Goal: Contribute content: Add original content to the website for others to see

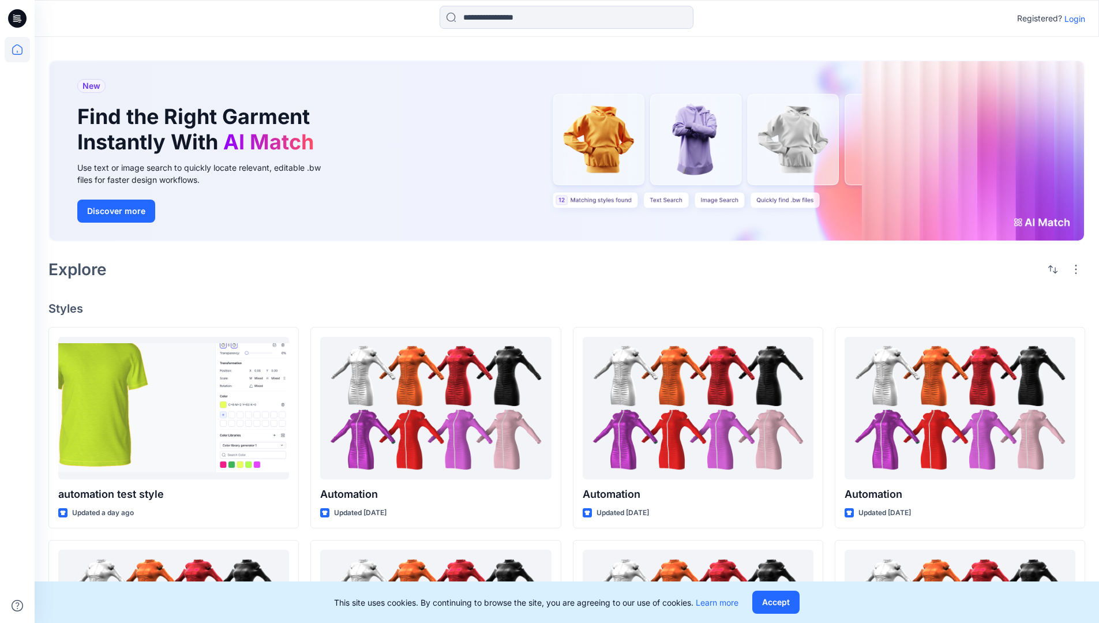
click at [1072, 18] on p "Login" at bounding box center [1074, 19] width 21 height 12
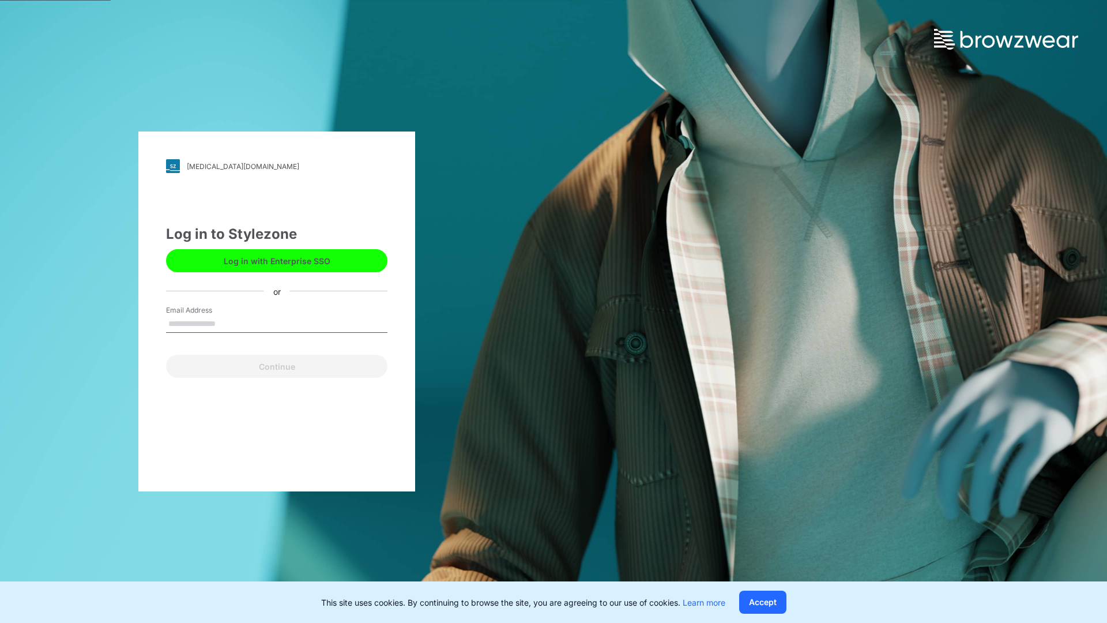
click at [228, 323] on input "Email Address" at bounding box center [276, 324] width 221 height 17
type input "**********"
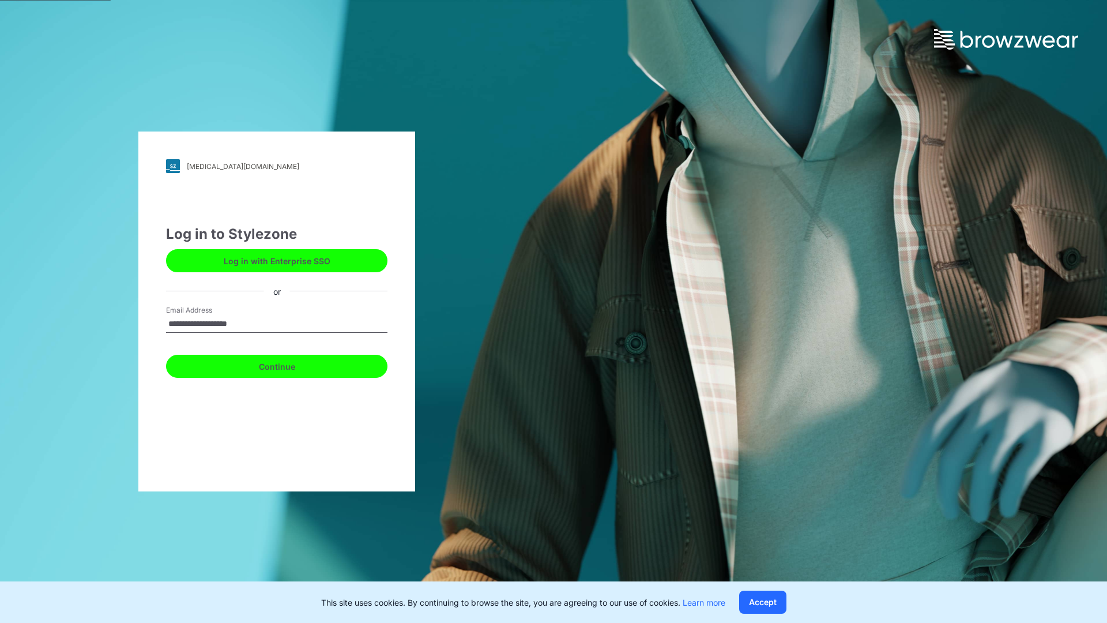
click at [290, 365] on button "Continue" at bounding box center [276, 366] width 221 height 23
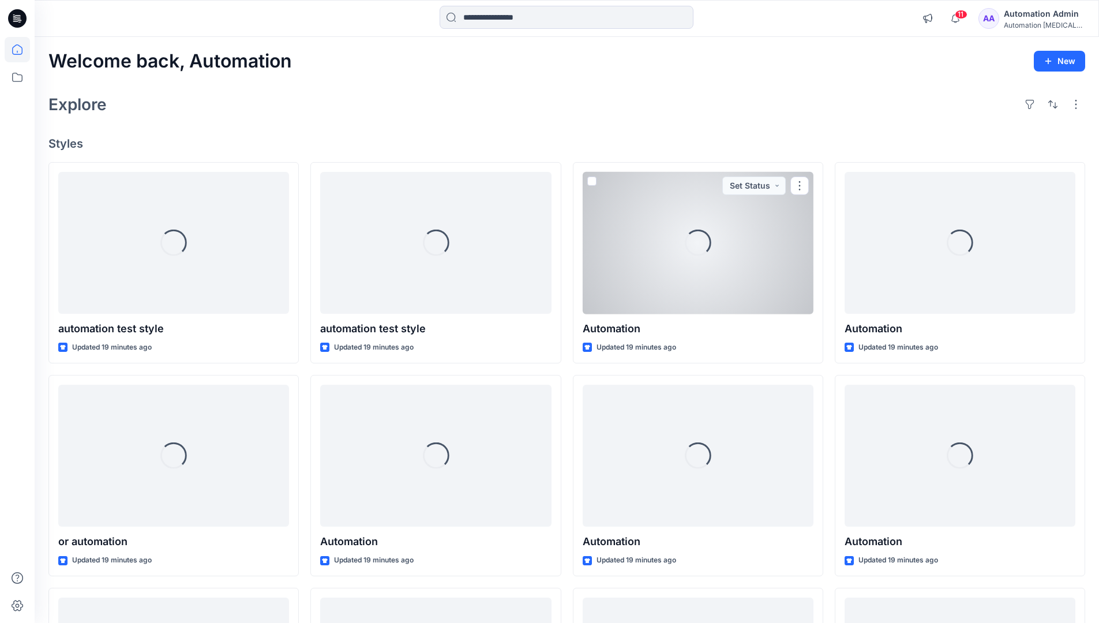
click at [22, 50] on icon at bounding box center [17, 49] width 10 height 10
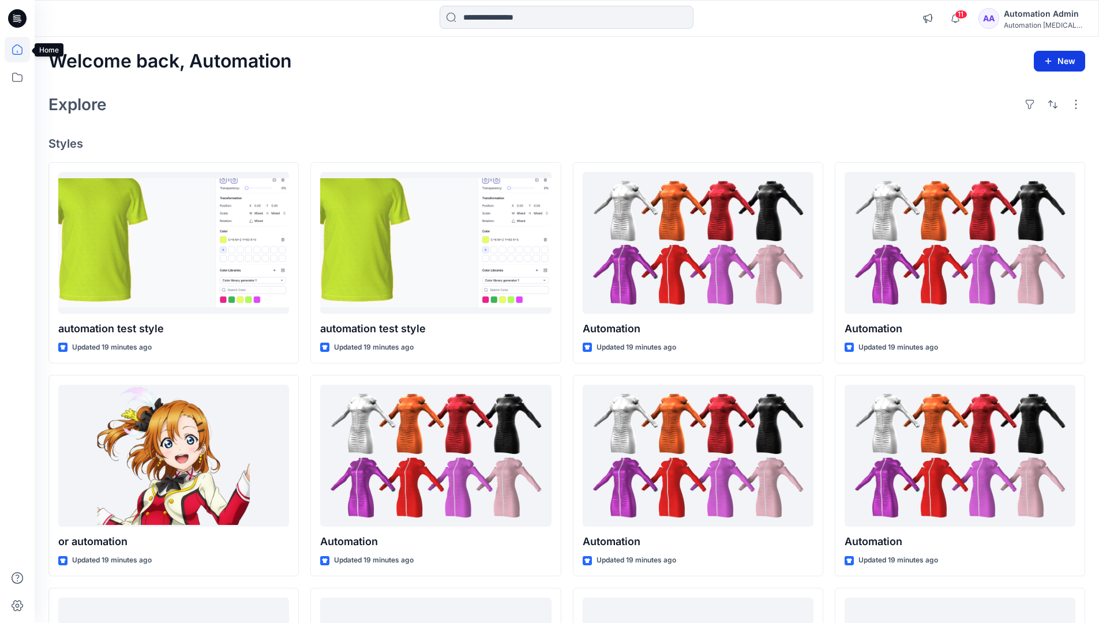
click at [1049, 59] on icon "button" at bounding box center [1047, 61] width 9 height 9
click at [1003, 92] on button "New Style" at bounding box center [1032, 89] width 99 height 23
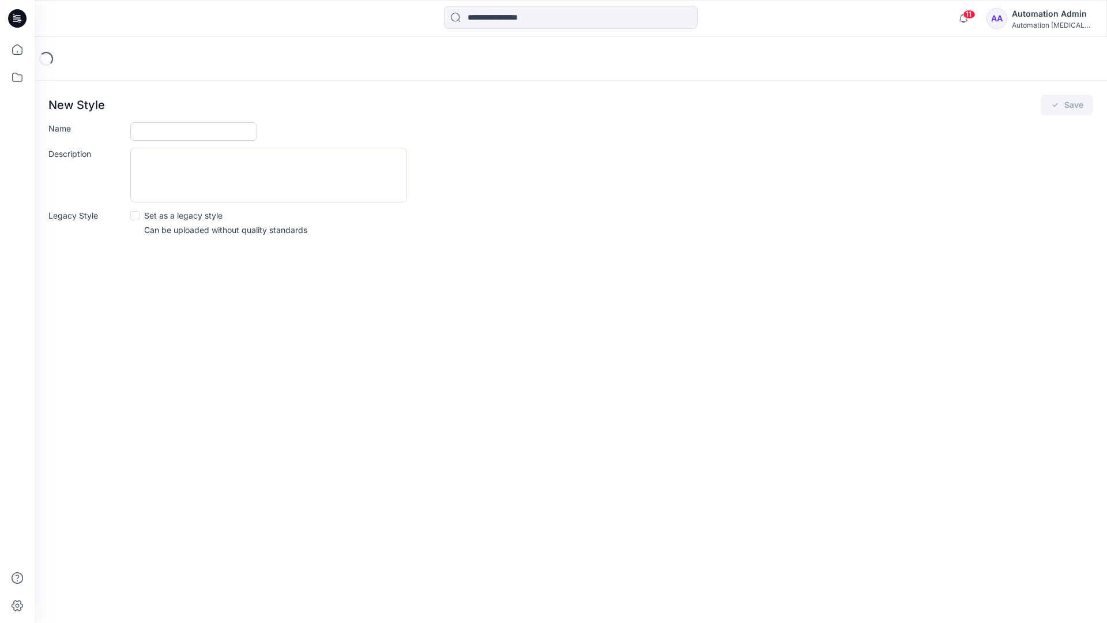
click at [164, 127] on input "Name" at bounding box center [193, 131] width 127 height 18
type input "**********"
click at [1067, 106] on button "Save" at bounding box center [1067, 105] width 52 height 21
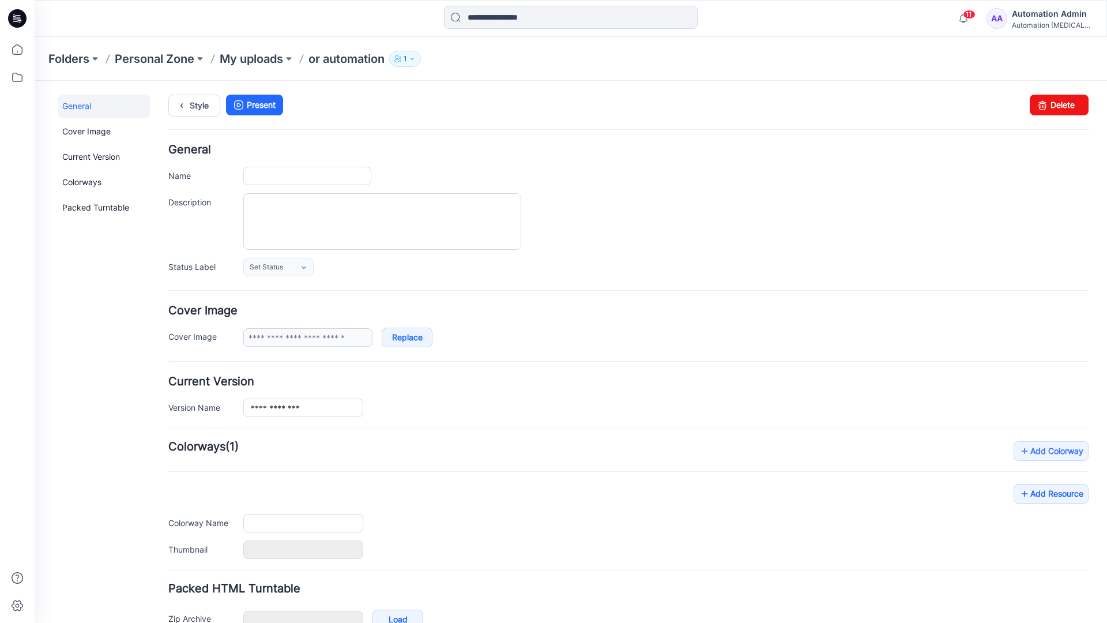
scroll to position [68, 0]
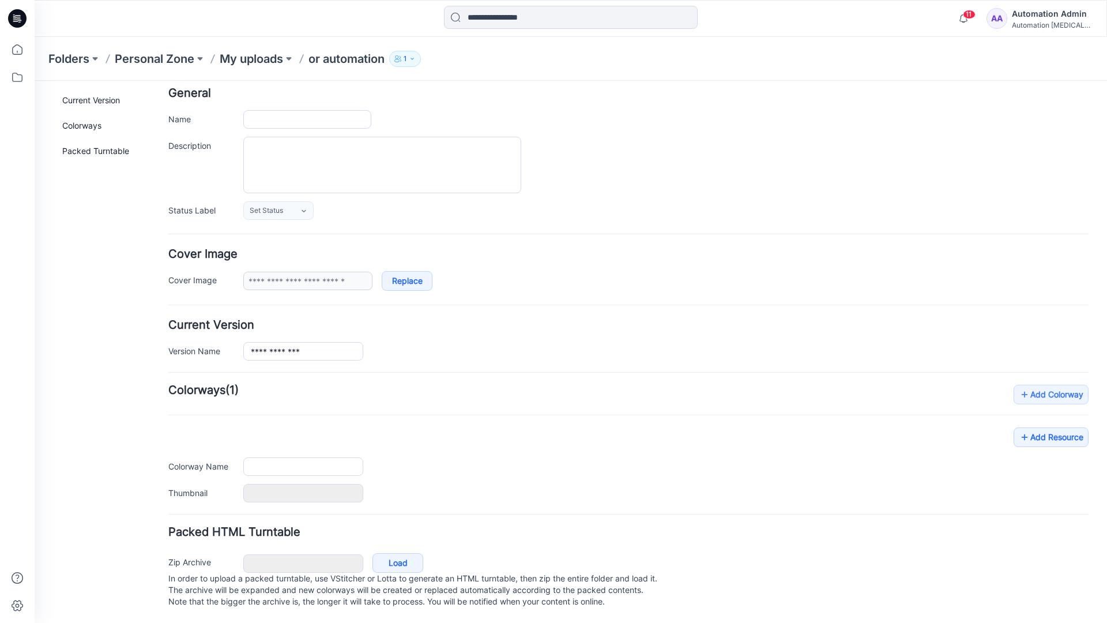
type input "**********"
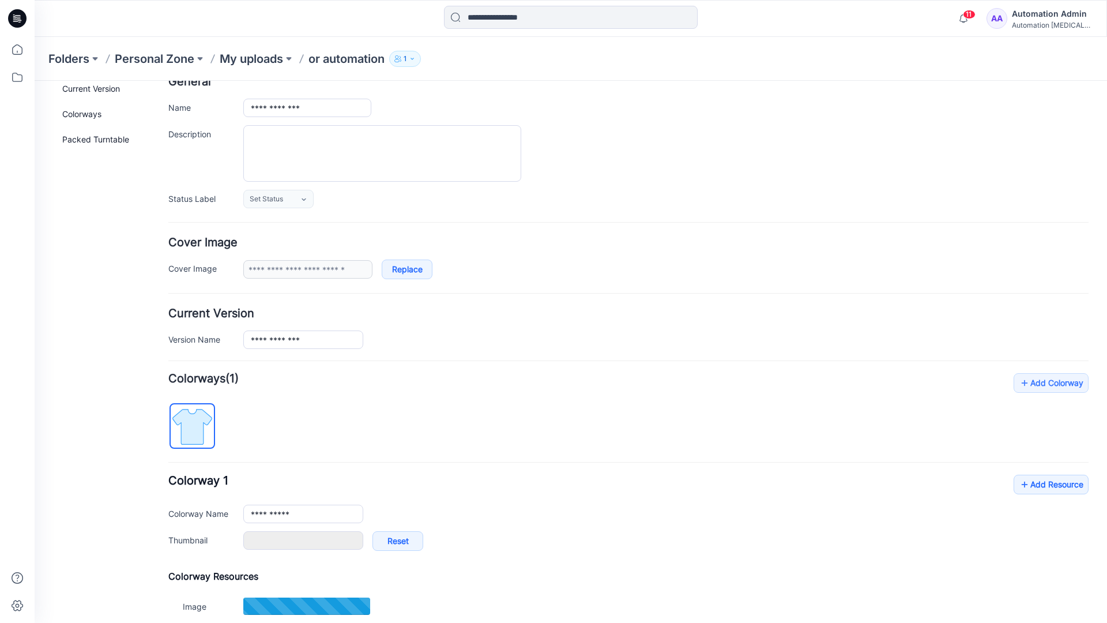
scroll to position [0, 0]
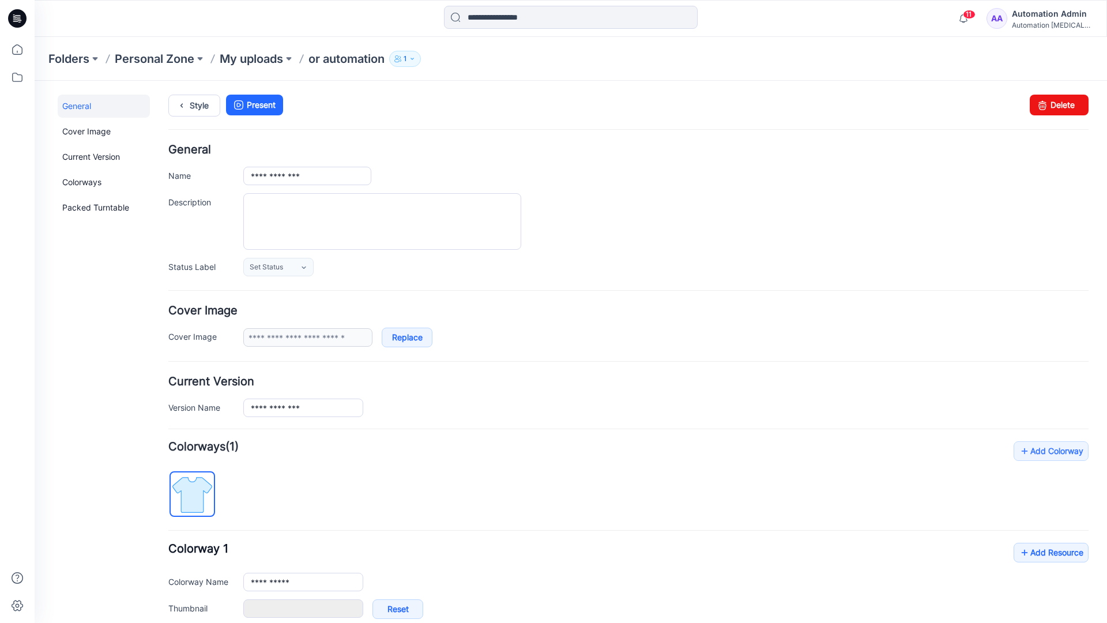
type input "**********"
click at [192, 109] on link "Style" at bounding box center [194, 106] width 52 height 22
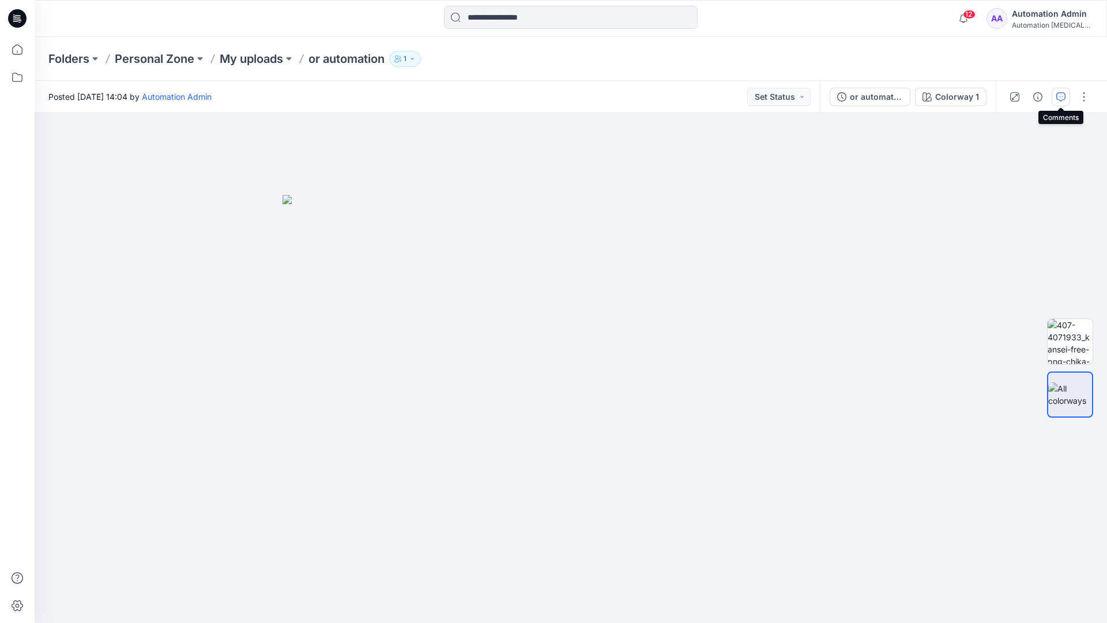
click at [1060, 91] on button "button" at bounding box center [1061, 97] width 18 height 18
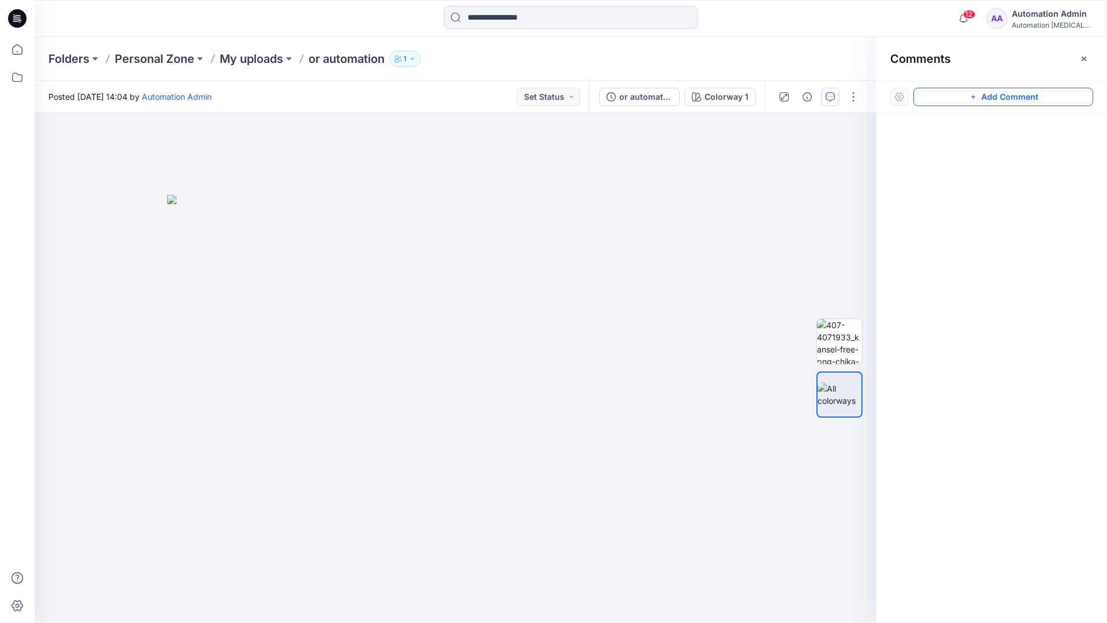
click at [992, 97] on button "Add Comment" at bounding box center [1004, 97] width 180 height 18
click at [371, 317] on div "1" at bounding box center [456, 368] width 842 height 510
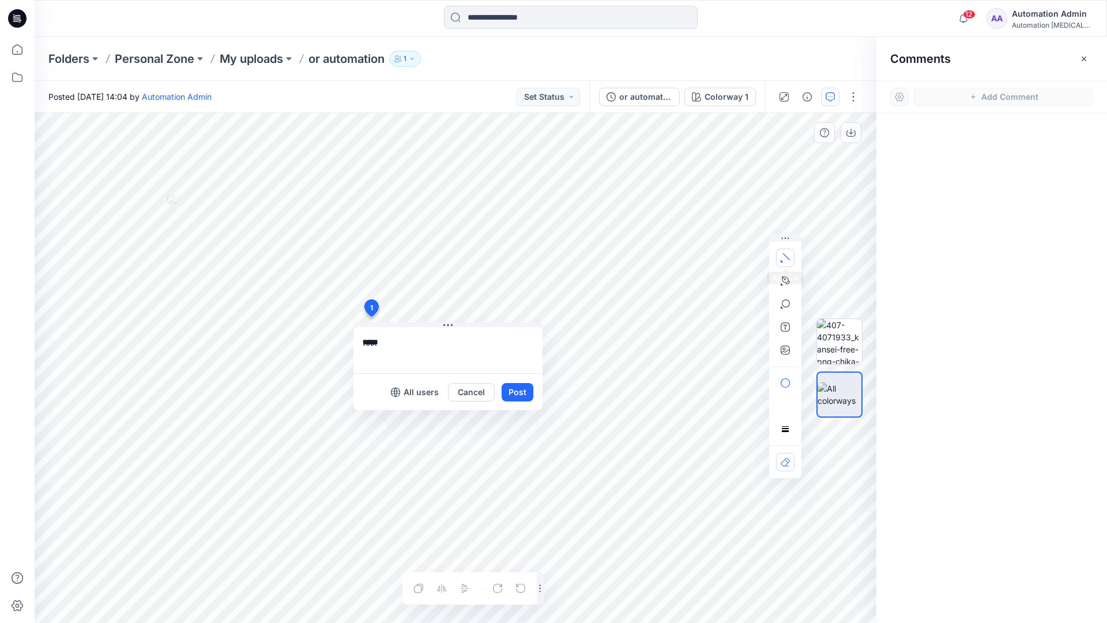
type textarea "****"
click at [789, 255] on icon "button" at bounding box center [785, 257] width 9 height 9
click at [783, 279] on icon "button" at bounding box center [785, 280] width 9 height 9
click at [517, 177] on icon "Layer 1" at bounding box center [456, 368] width 842 height 510
click at [431, 205] on icon "Layer 1" at bounding box center [456, 368] width 842 height 510
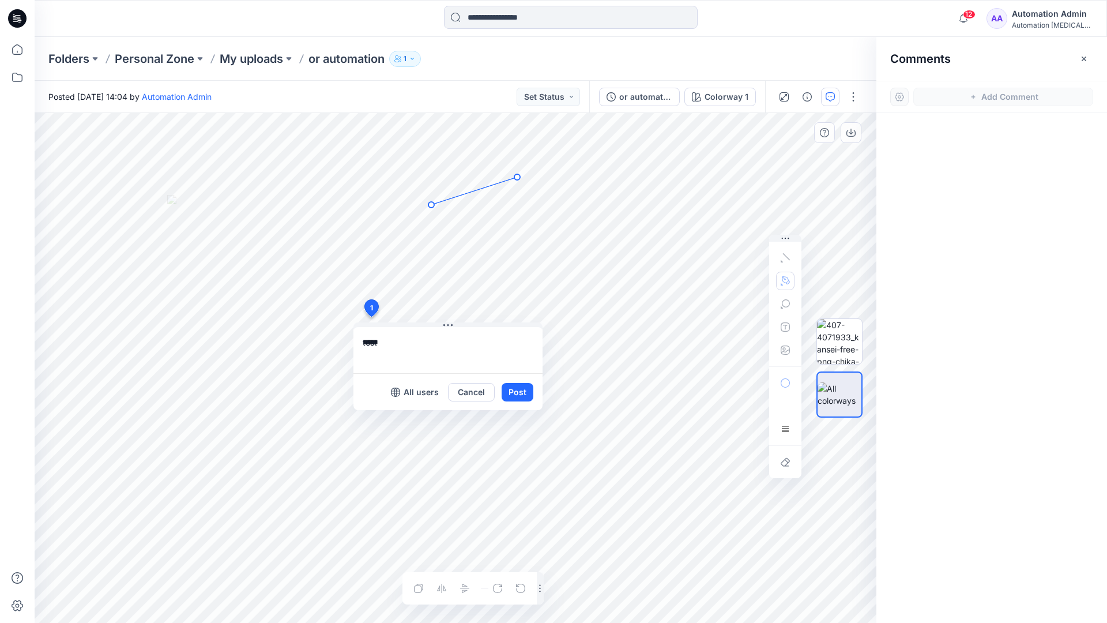
click at [516, 178] on circle at bounding box center [518, 177] width 6 height 6
click at [779, 279] on button "button" at bounding box center [785, 281] width 18 height 18
click at [722, 279] on icon "button" at bounding box center [723, 280] width 8 height 8
click at [784, 305] on icon "button" at bounding box center [785, 303] width 9 height 9
click at [790, 301] on button "button" at bounding box center [785, 304] width 18 height 18
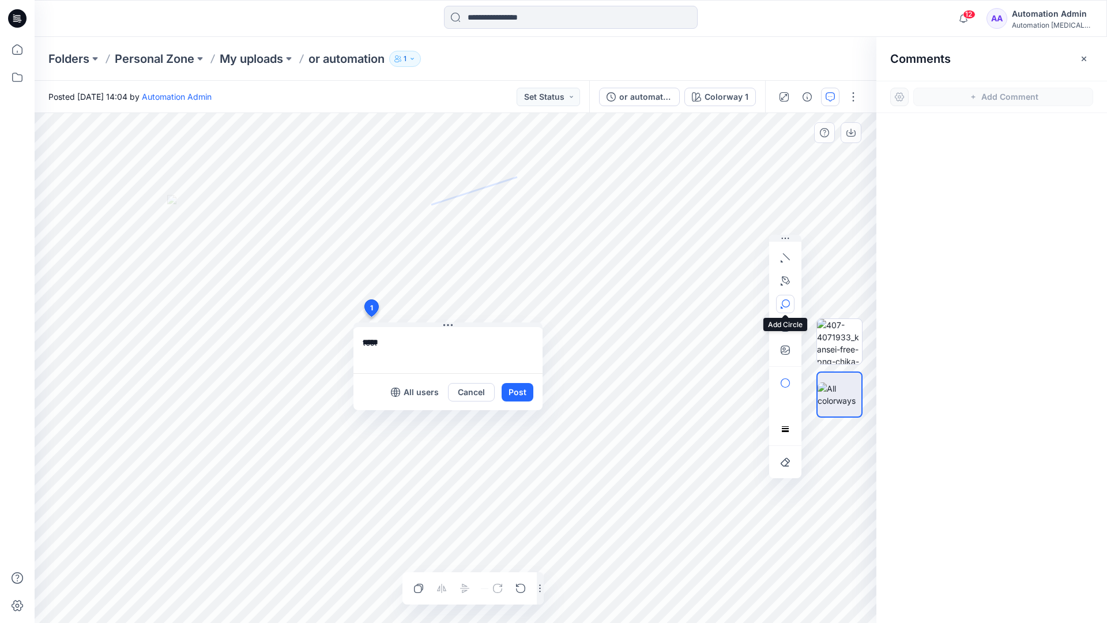
click at [790, 301] on button "button" at bounding box center [785, 304] width 18 height 18
click at [786, 305] on icon "button" at bounding box center [785, 303] width 9 height 9
click at [726, 306] on icon "button" at bounding box center [723, 305] width 9 height 9
click at [783, 330] on icon "button" at bounding box center [785, 326] width 9 height 9
click at [780, 328] on button "button" at bounding box center [785, 327] width 18 height 18
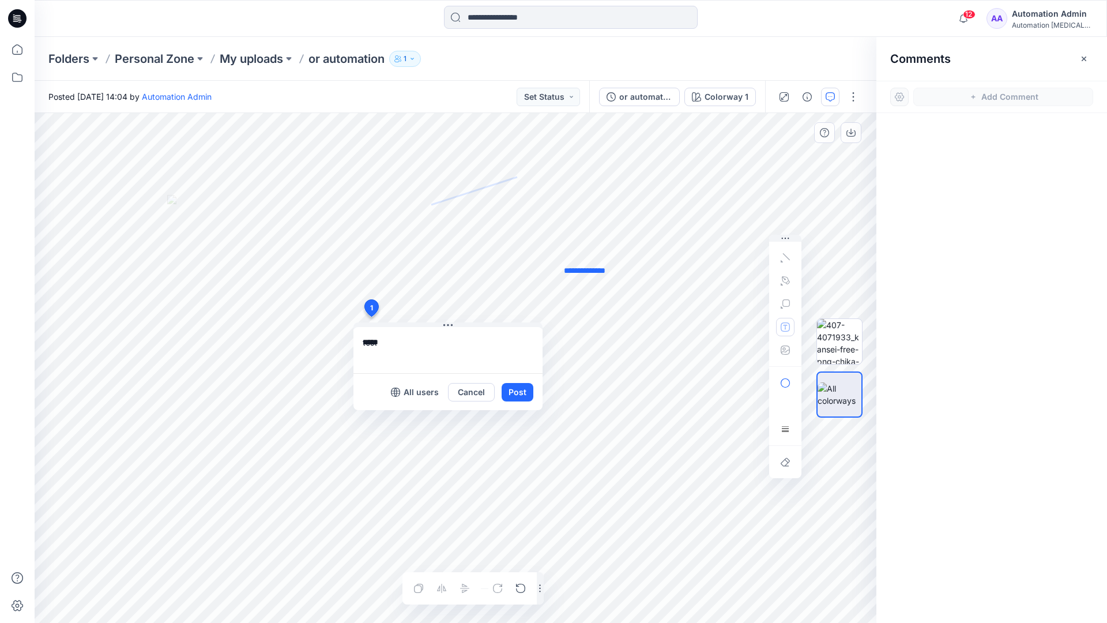
type textarea "**********"
type input"] "**********"
click at [516, 393] on button "Post" at bounding box center [518, 392] width 32 height 18
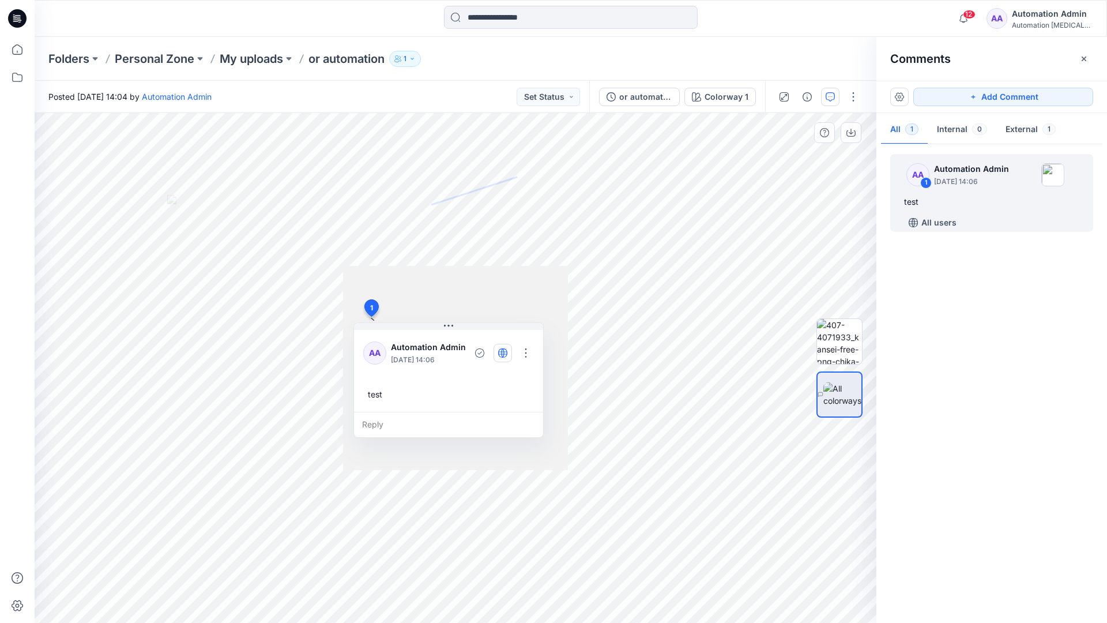
click at [503, 352] on icon "button" at bounding box center [502, 352] width 3 height 9
click at [504, 355] on icon "button" at bounding box center [502, 352] width 9 height 9
click at [429, 423] on div "Reply" at bounding box center [448, 424] width 189 height 25
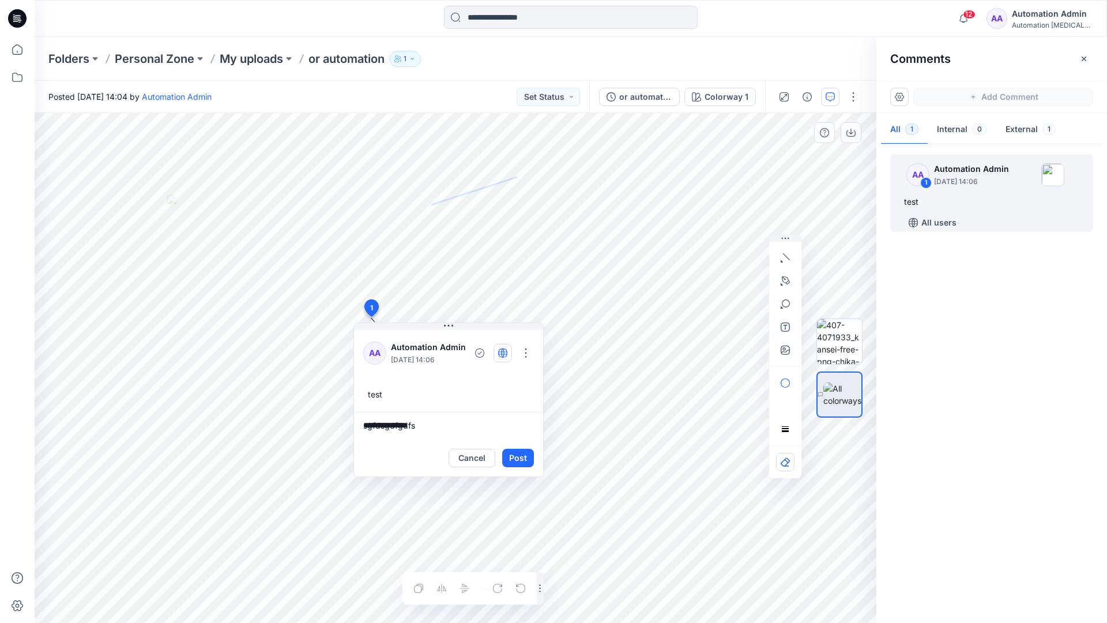
type textarea "**********"
click at [513, 451] on button "Post" at bounding box center [518, 458] width 32 height 18
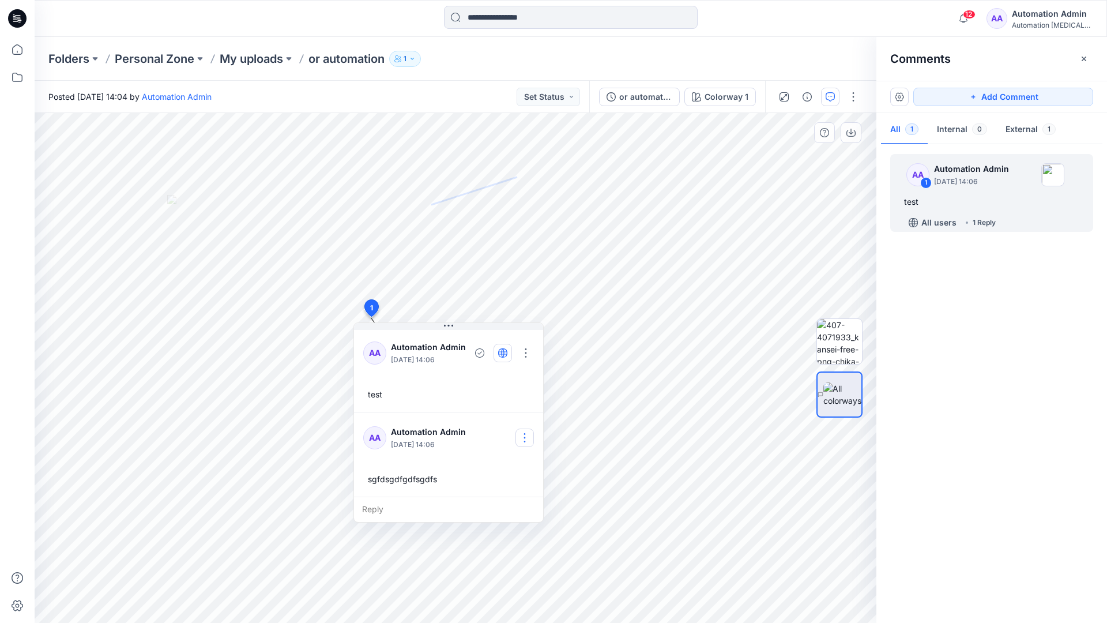
click at [529, 433] on button "button" at bounding box center [525, 438] width 18 height 18
click at [515, 500] on p "Delete comment" at bounding box center [532, 496] width 60 height 12
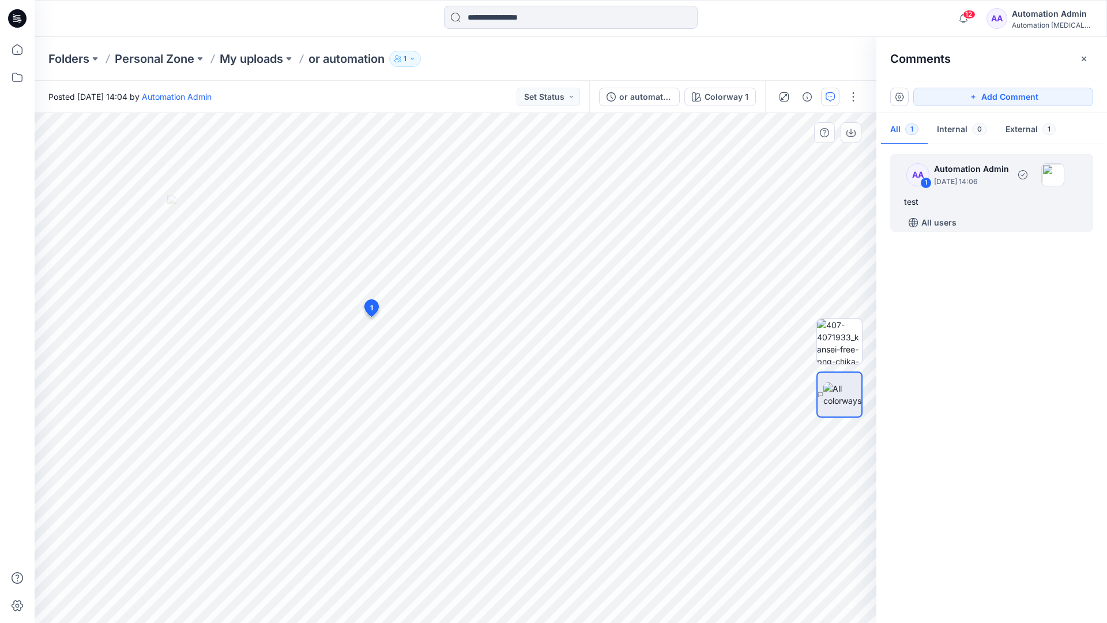
click at [948, 198] on div "test" at bounding box center [991, 202] width 175 height 14
click at [530, 348] on button "button" at bounding box center [526, 353] width 18 height 18
click at [519, 410] on p "Delete thread" at bounding box center [529, 411] width 51 height 12
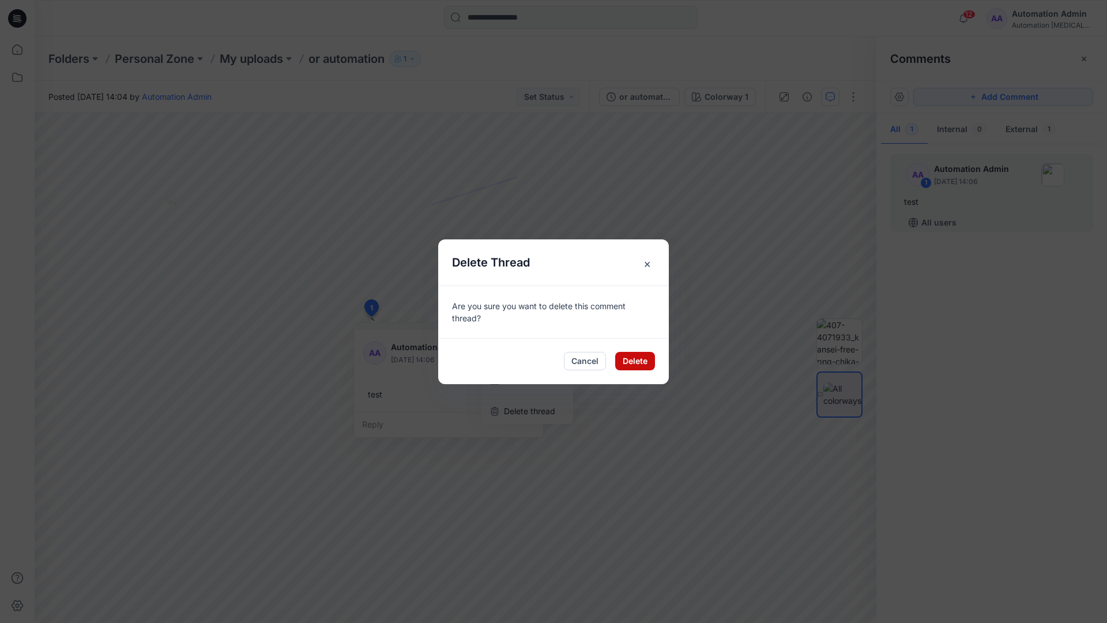
click at [638, 363] on button "Delete" at bounding box center [635, 361] width 40 height 18
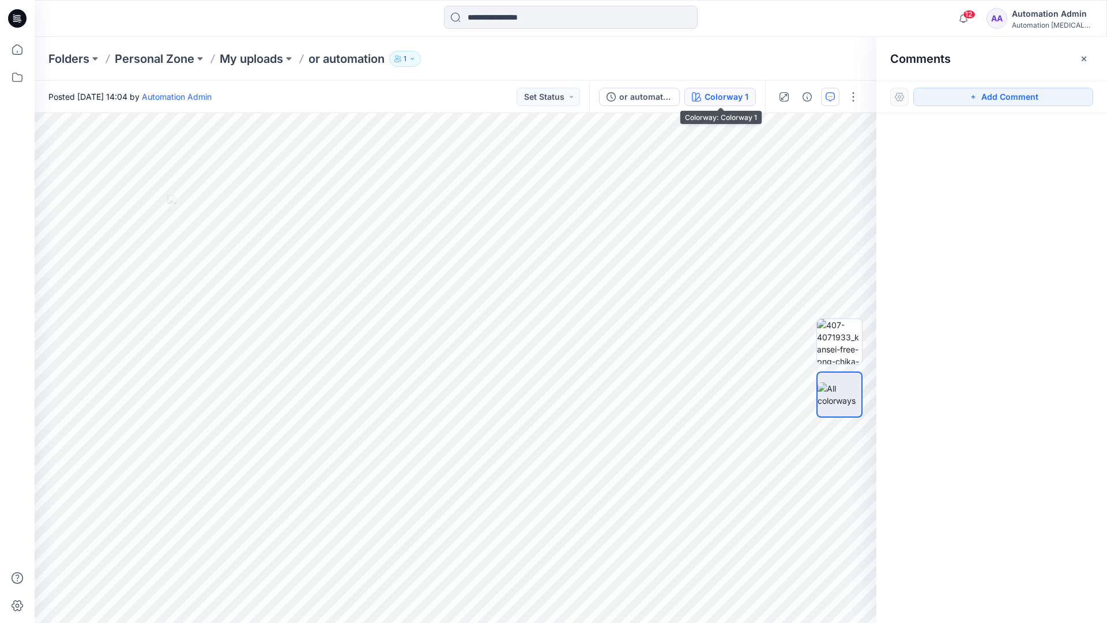
click at [708, 98] on div "Colorway 1" at bounding box center [727, 97] width 44 height 13
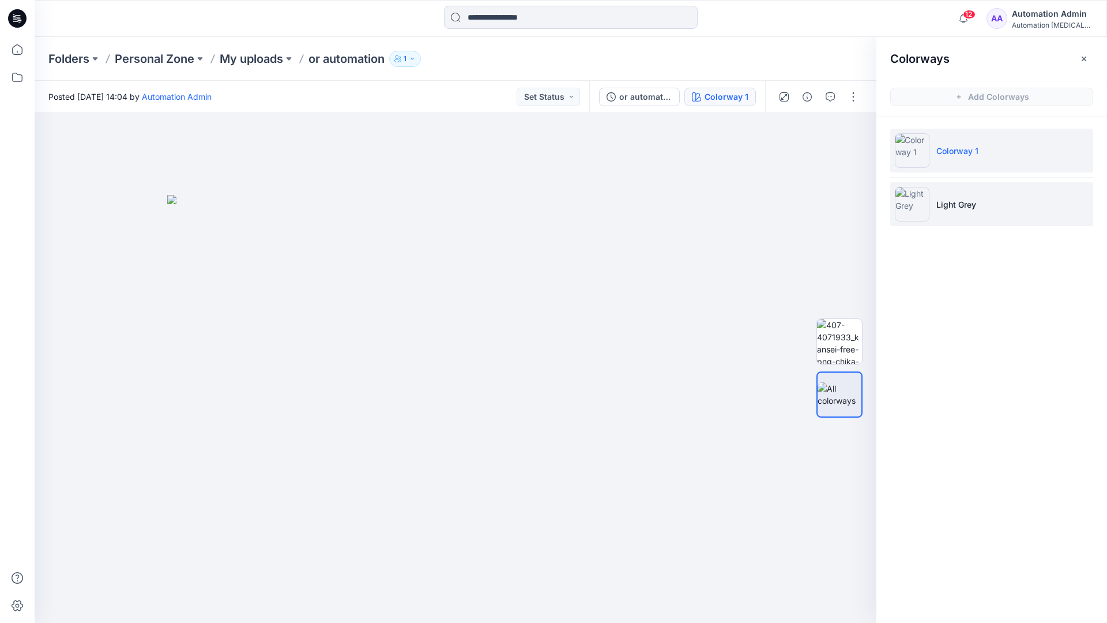
click at [952, 205] on p "Light Grey" at bounding box center [957, 204] width 40 height 12
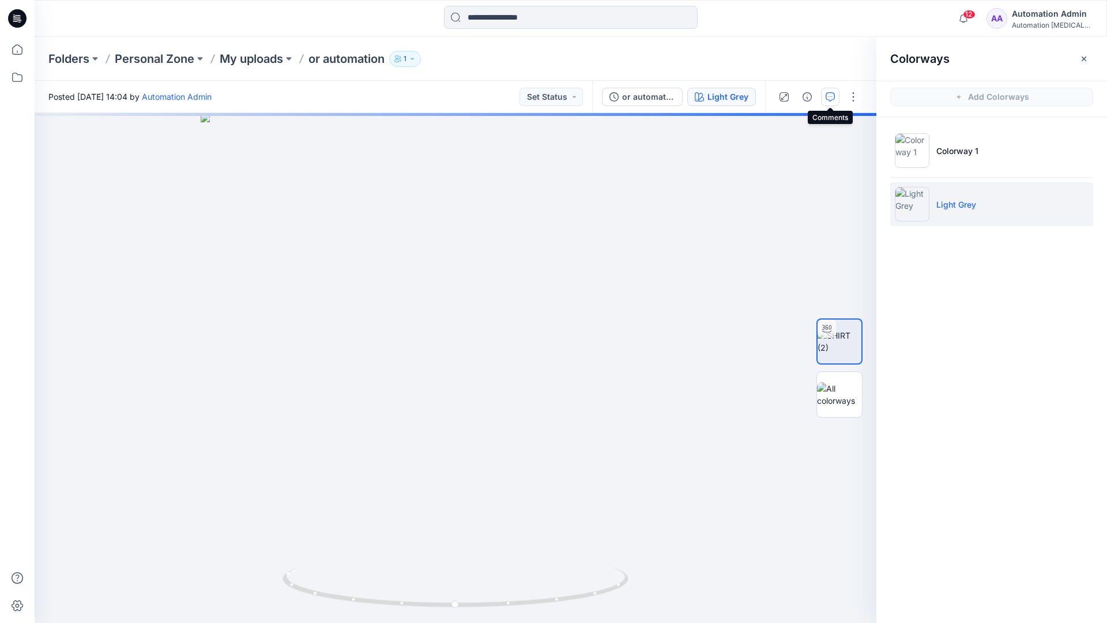
click at [828, 100] on icon "button" at bounding box center [830, 96] width 9 height 9
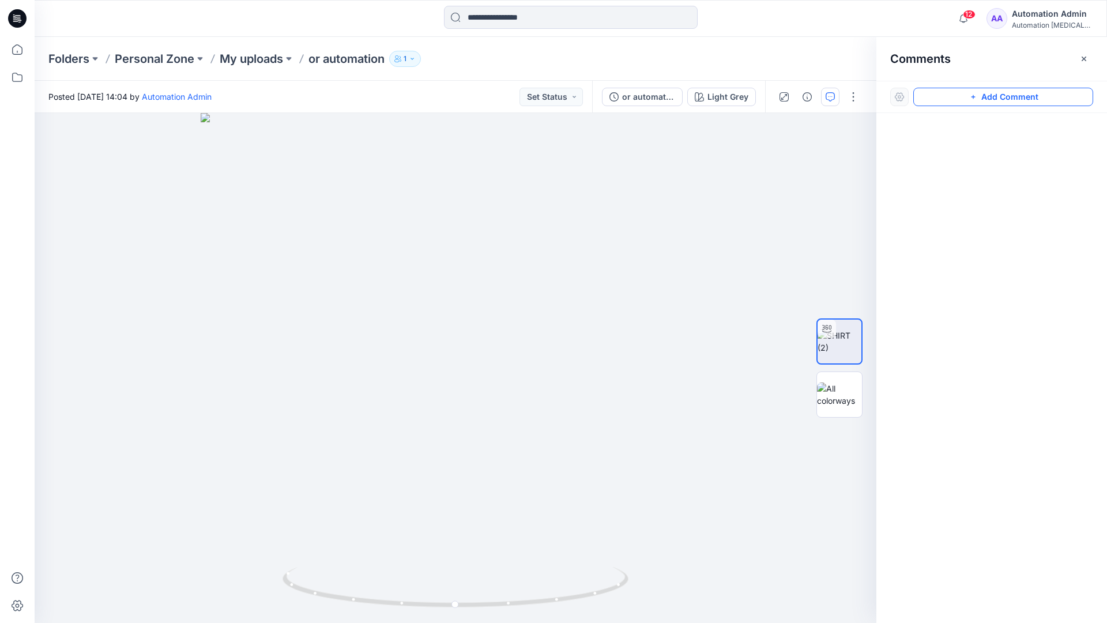
click at [960, 100] on button "Add Comment" at bounding box center [1004, 97] width 180 height 18
click at [939, 93] on button "Click on the style to leave a comment" at bounding box center [1004, 97] width 180 height 18
click at [443, 264] on div "2" at bounding box center [456, 368] width 842 height 510
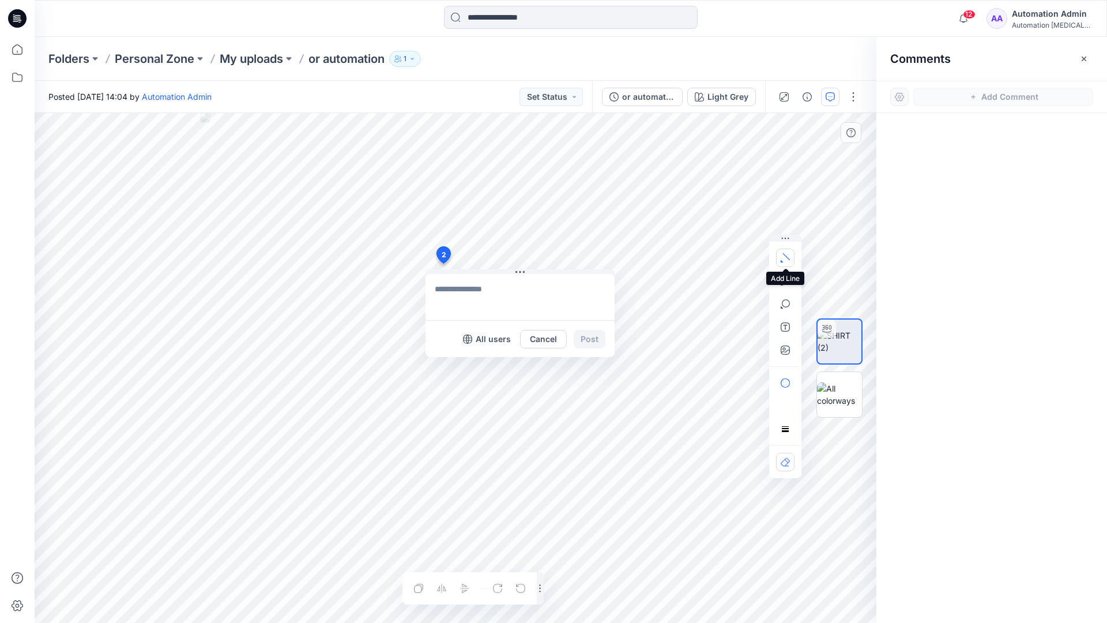
click at [787, 262] on button "button" at bounding box center [785, 258] width 18 height 18
click at [784, 254] on icon "button" at bounding box center [786, 256] width 7 height 7
click at [715, 254] on button "button" at bounding box center [723, 255] width 18 height 18
click at [787, 277] on icon "button" at bounding box center [786, 280] width 8 height 8
click at [317, 254] on icon "Layer 1" at bounding box center [456, 368] width 842 height 510
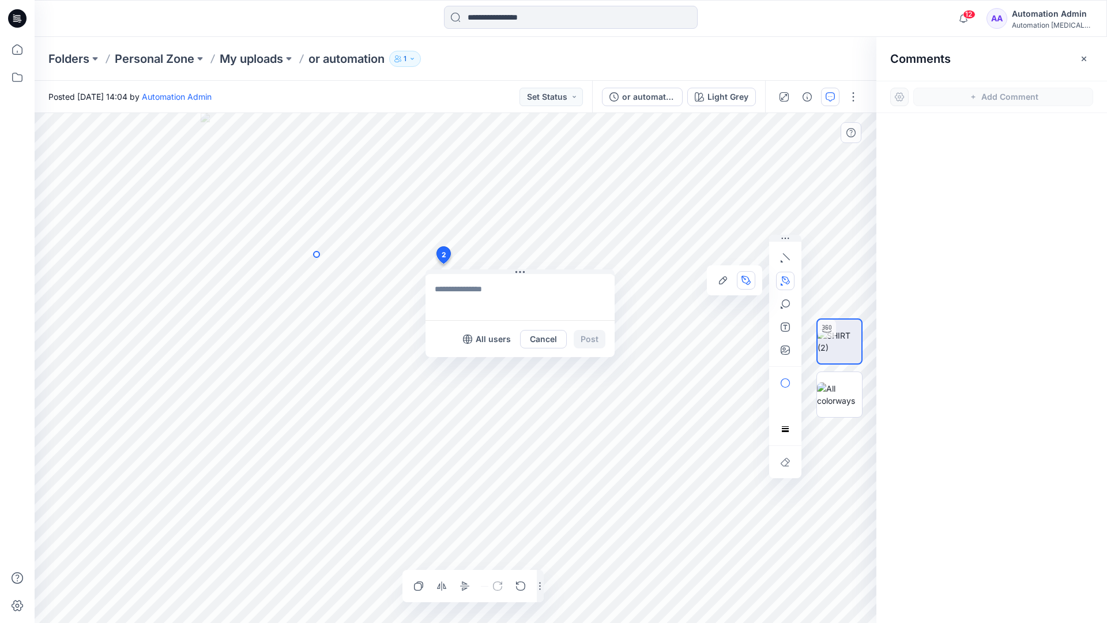
click at [317, 254] on circle at bounding box center [317, 254] width 6 height 6
click at [275, 275] on icon "Layer 1" at bounding box center [456, 368] width 842 height 510
click at [275, 275] on circle at bounding box center [275, 275] width 6 height 6
click at [786, 309] on button "button" at bounding box center [785, 304] width 18 height 18
click at [789, 306] on icon "button" at bounding box center [785, 303] width 9 height 9
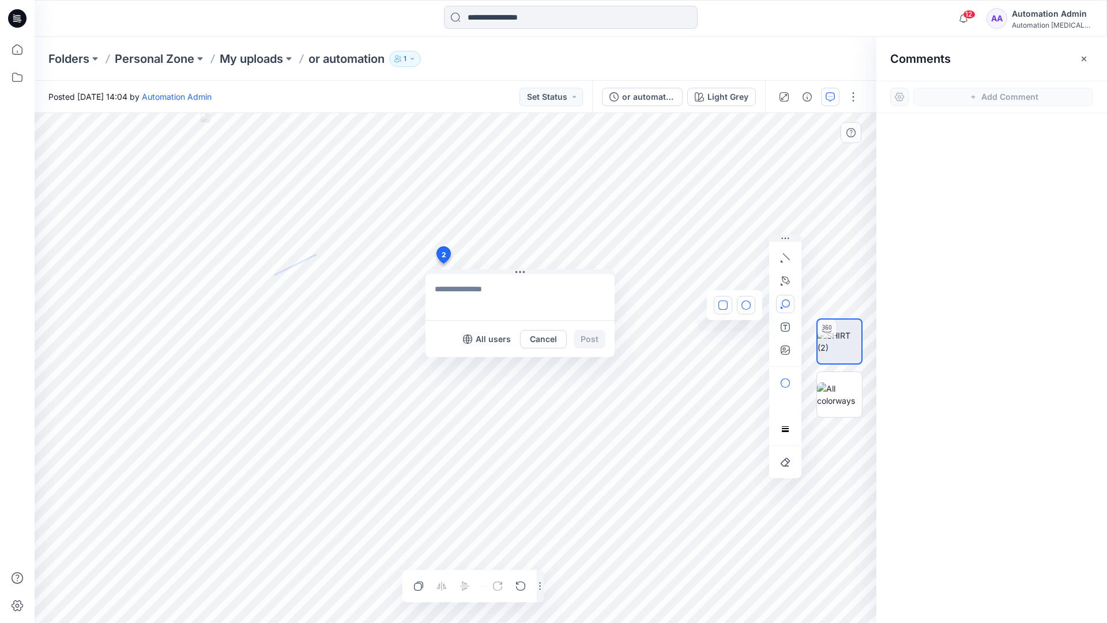
click at [728, 302] on button "button" at bounding box center [723, 305] width 18 height 18
click at [790, 377] on button "button" at bounding box center [785, 383] width 18 height 18
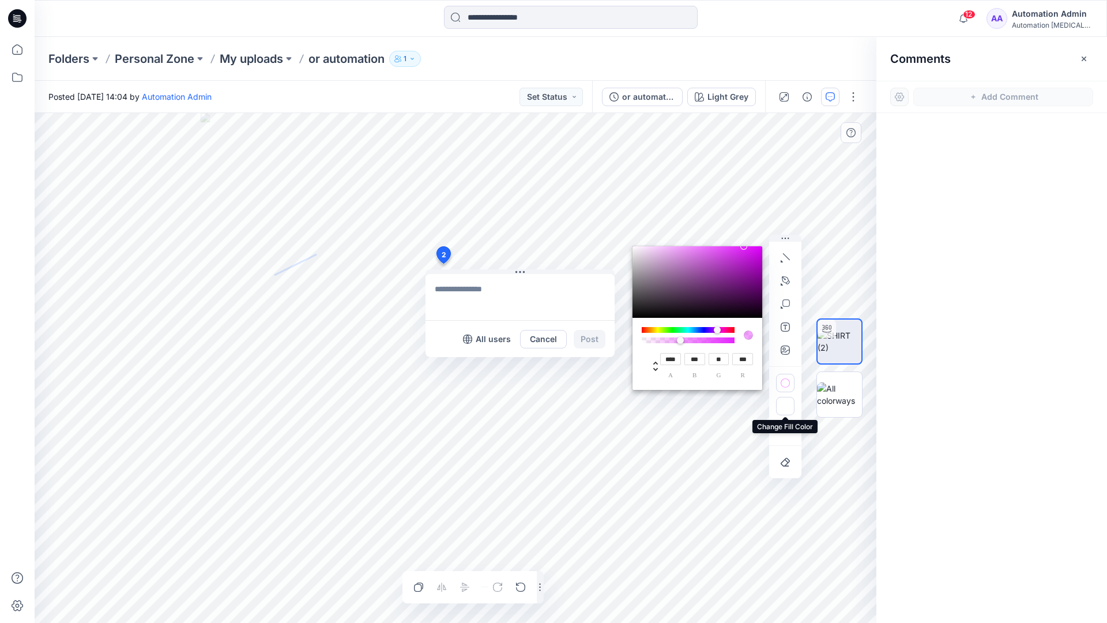
click at [782, 405] on icon "button" at bounding box center [785, 407] width 9 height 6
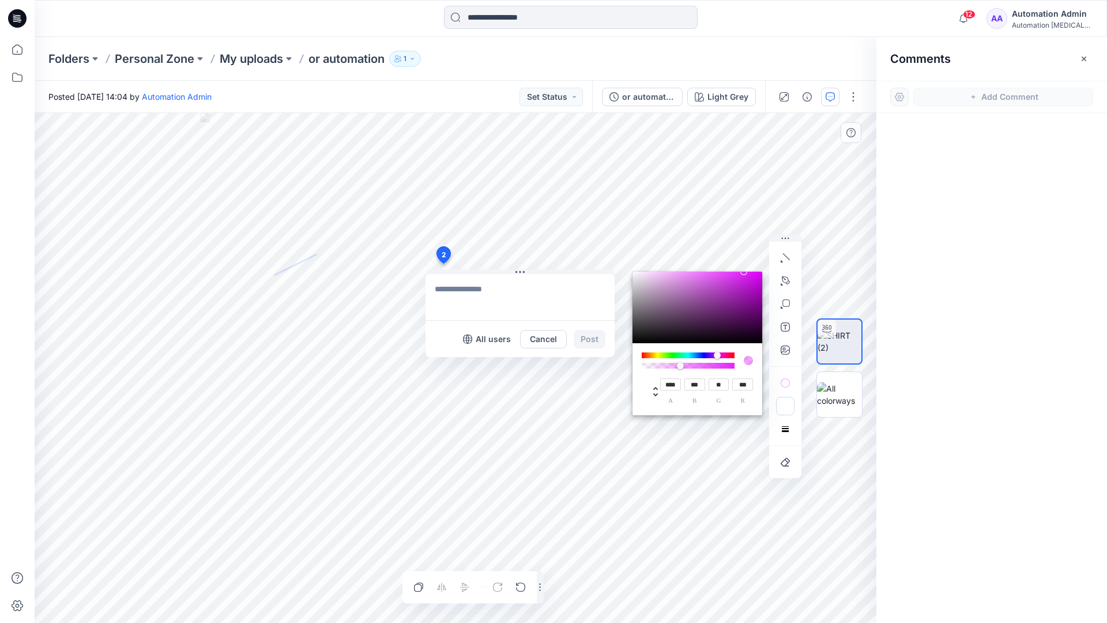
type input "**"
type input "***"
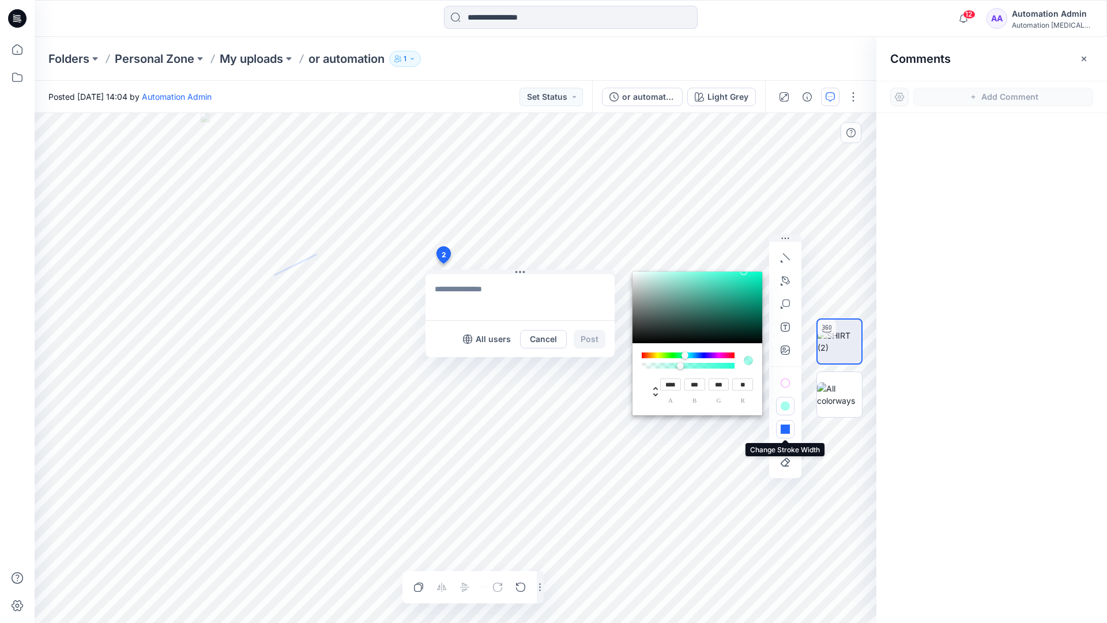
click at [780, 425] on button "button" at bounding box center [785, 429] width 18 height 18
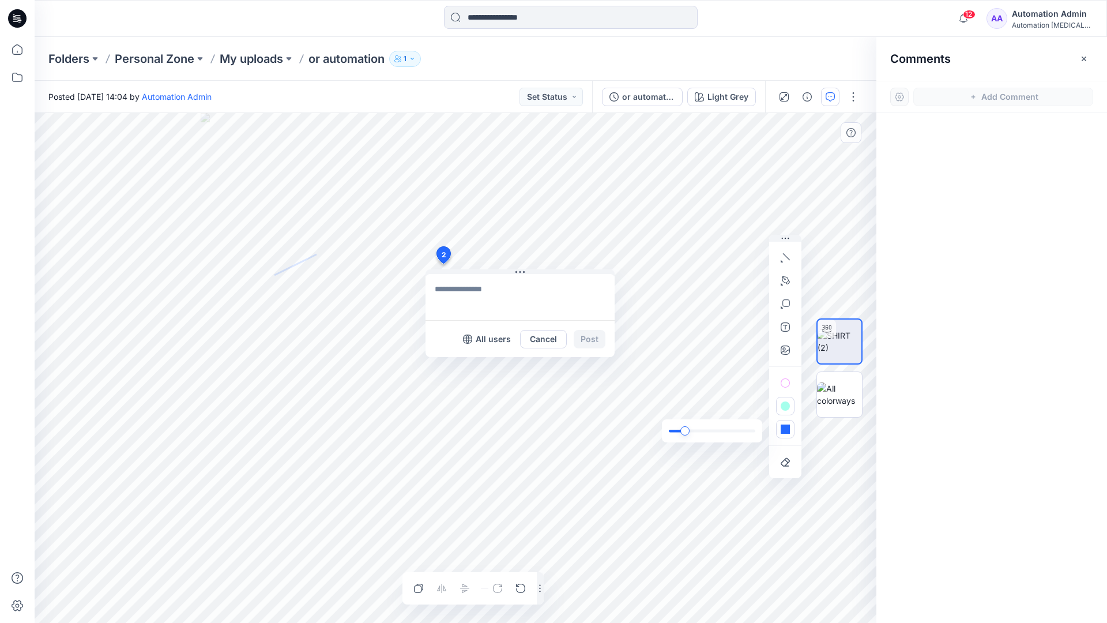
click at [688, 430] on div "slider" at bounding box center [685, 430] width 9 height 9
click at [787, 433] on icon "button" at bounding box center [785, 429] width 9 height 9
click at [765, 404] on icon "button" at bounding box center [768, 406] width 9 height 9
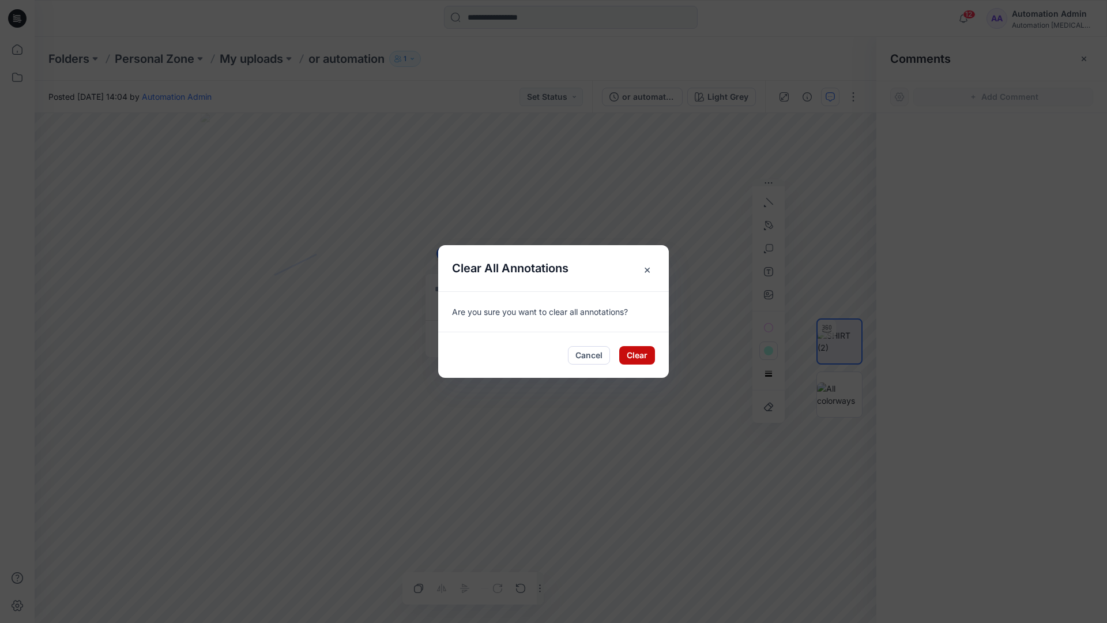
click at [641, 348] on button "Clear" at bounding box center [637, 355] width 36 height 18
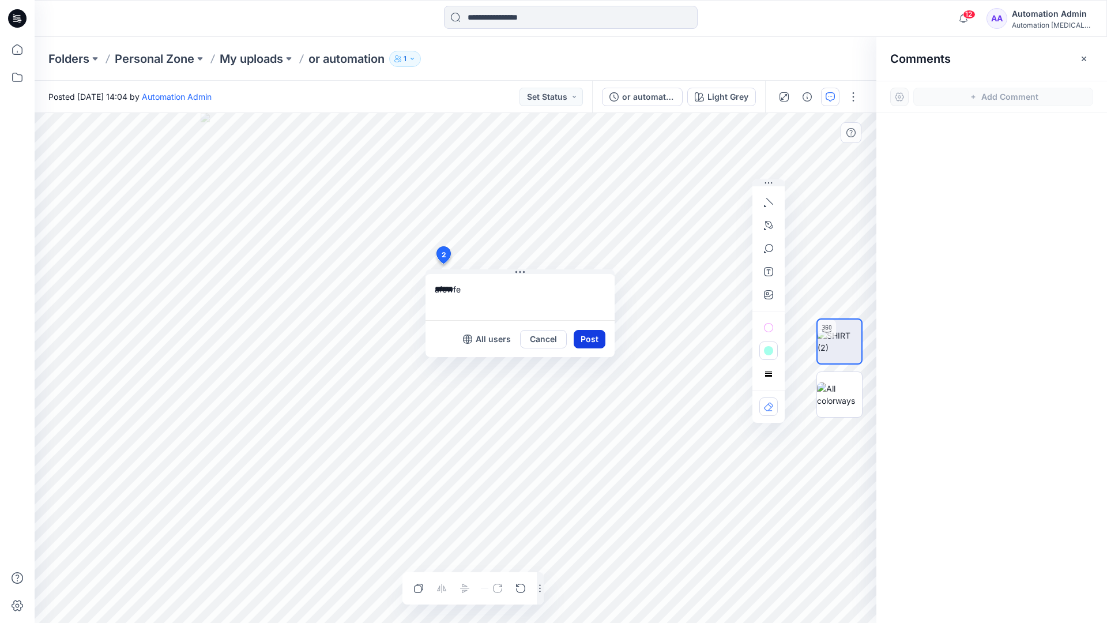
type textarea "******"
click at [585, 337] on button "Post" at bounding box center [590, 339] width 32 height 18
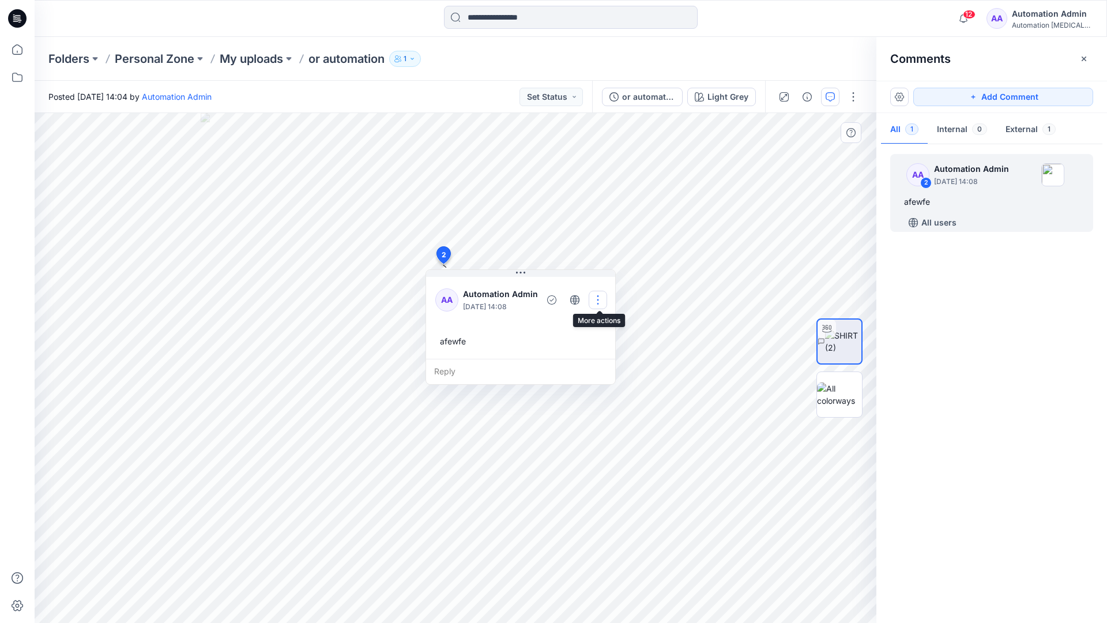
click at [595, 298] on button "button" at bounding box center [598, 300] width 18 height 18
click at [591, 354] on p "Delete thread" at bounding box center [601, 358] width 51 height 12
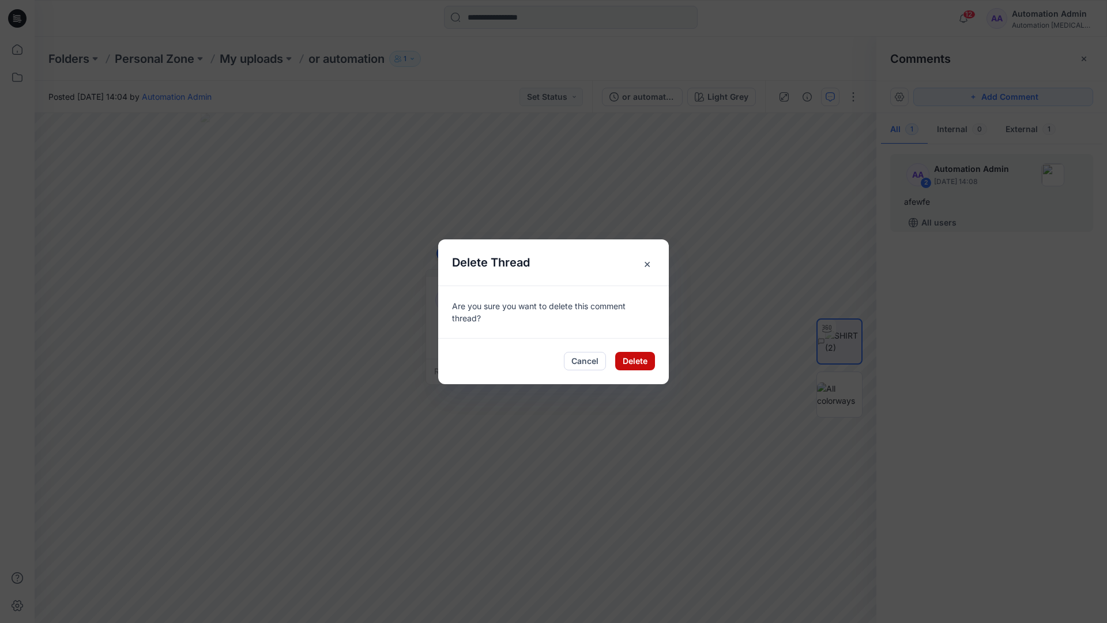
click at [627, 358] on button "Delete" at bounding box center [635, 361] width 40 height 18
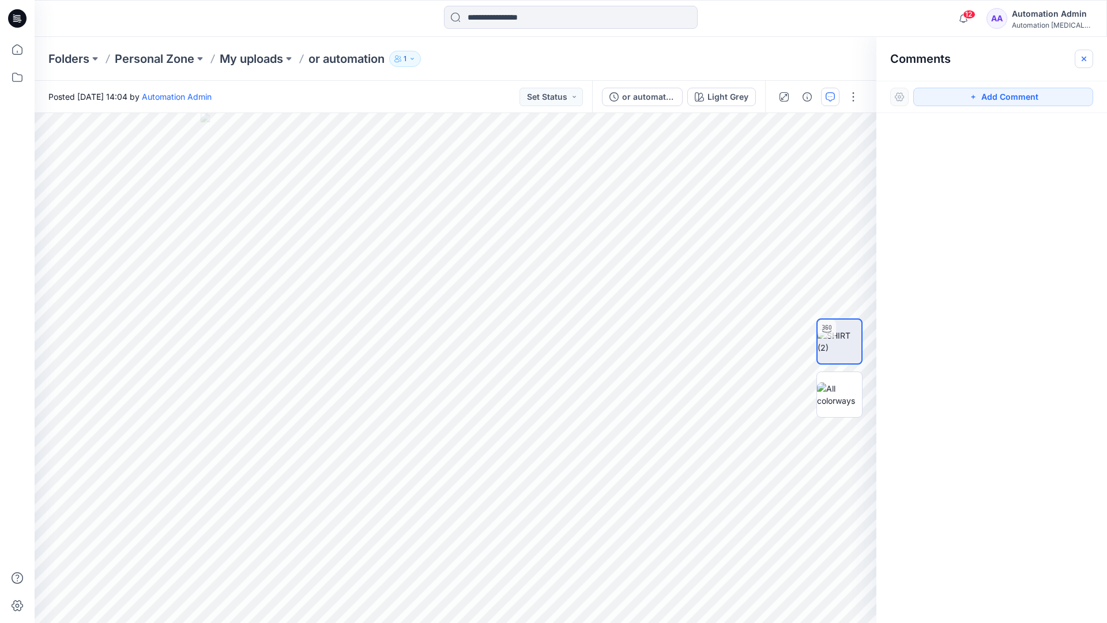
click at [1083, 58] on icon "button" at bounding box center [1084, 58] width 5 height 5
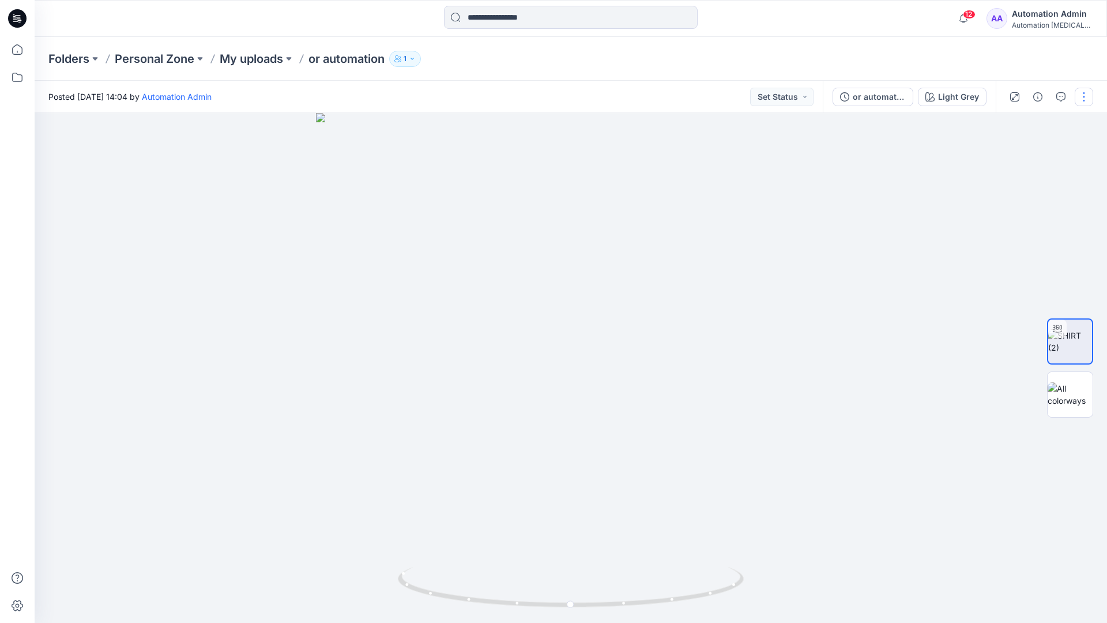
click at [1083, 102] on button "button" at bounding box center [1084, 97] width 18 height 18
click at [1012, 157] on p "Edit" at bounding box center [1011, 156] width 14 height 12
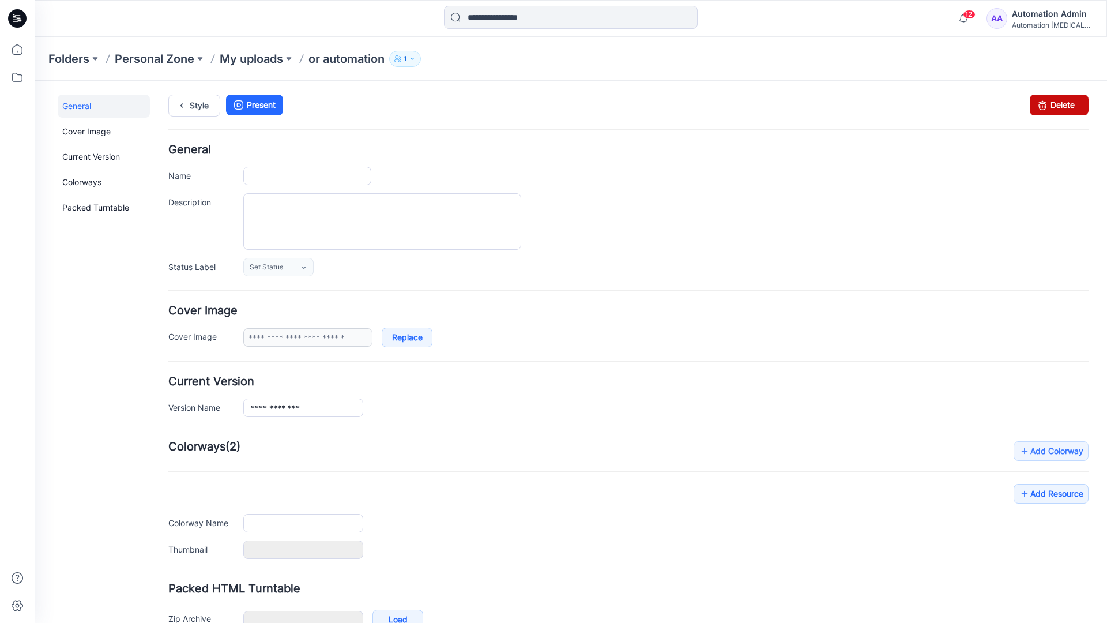
click at [1035, 106] on icon at bounding box center [1043, 105] width 16 height 21
type input "**********"
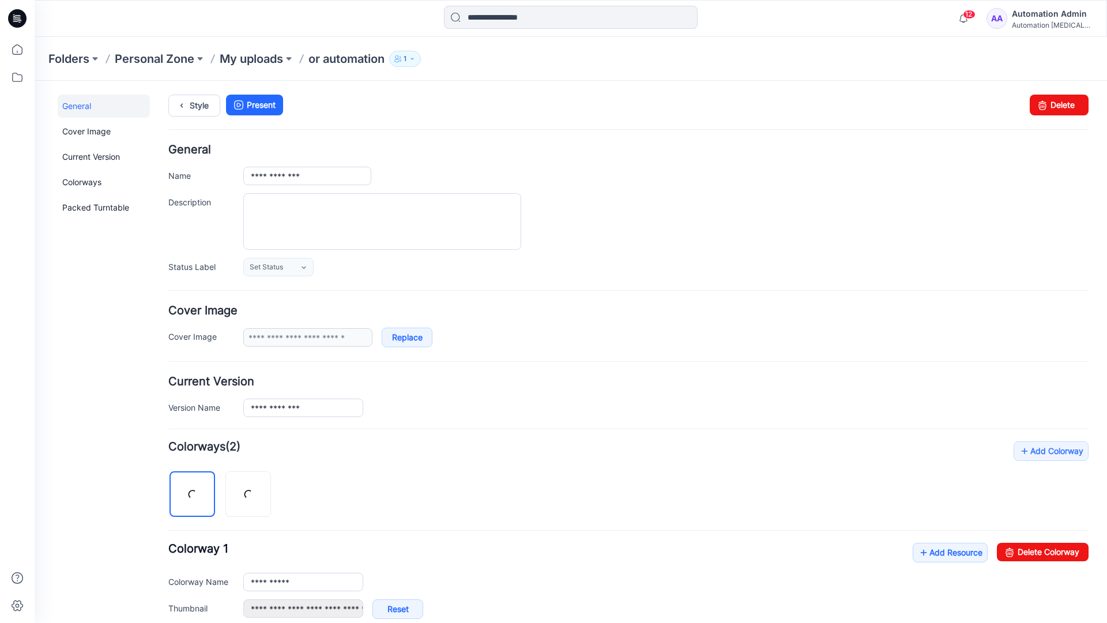
click at [923, 32] on div "12 Notifications Your style or automation is ready 1 new Colorways 4 minutes ag…" at bounding box center [571, 18] width 1073 height 37
click at [1035, 21] on div "Automation [MEDICAL_DATA]..." at bounding box center [1052, 25] width 81 height 9
